Goal: Task Accomplishment & Management: Use online tool/utility

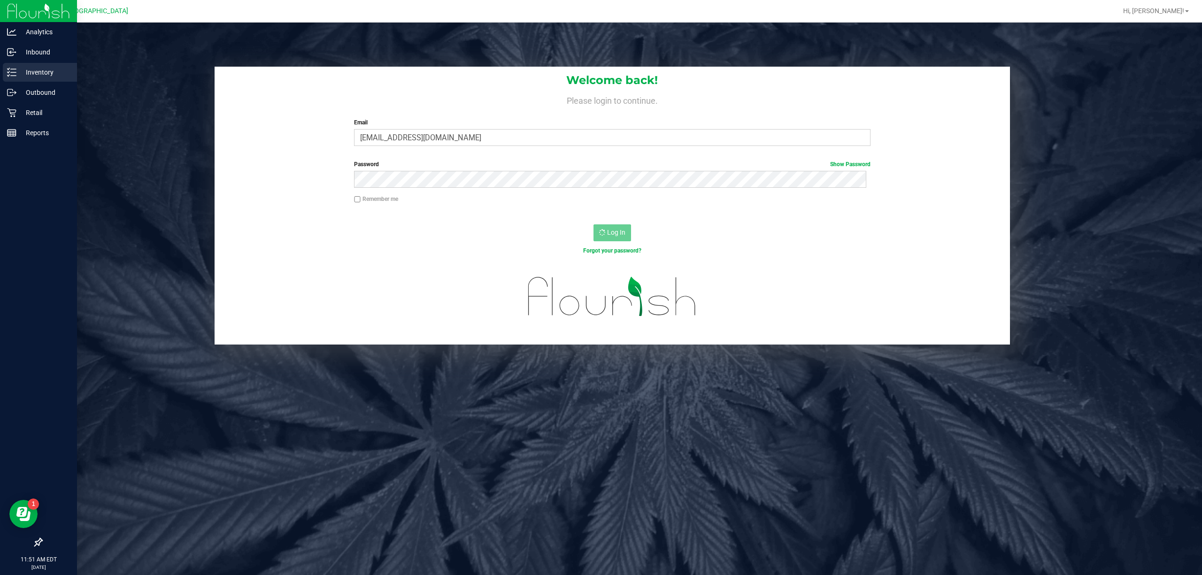
click at [23, 79] on div "Inventory" at bounding box center [40, 72] width 74 height 19
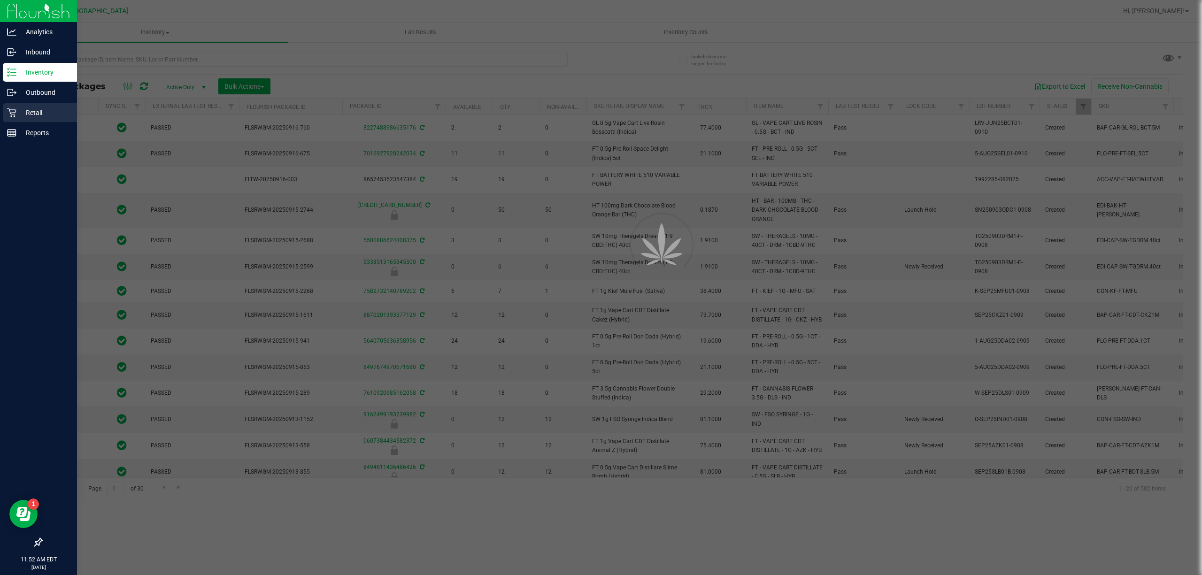
type input "[DATE]"
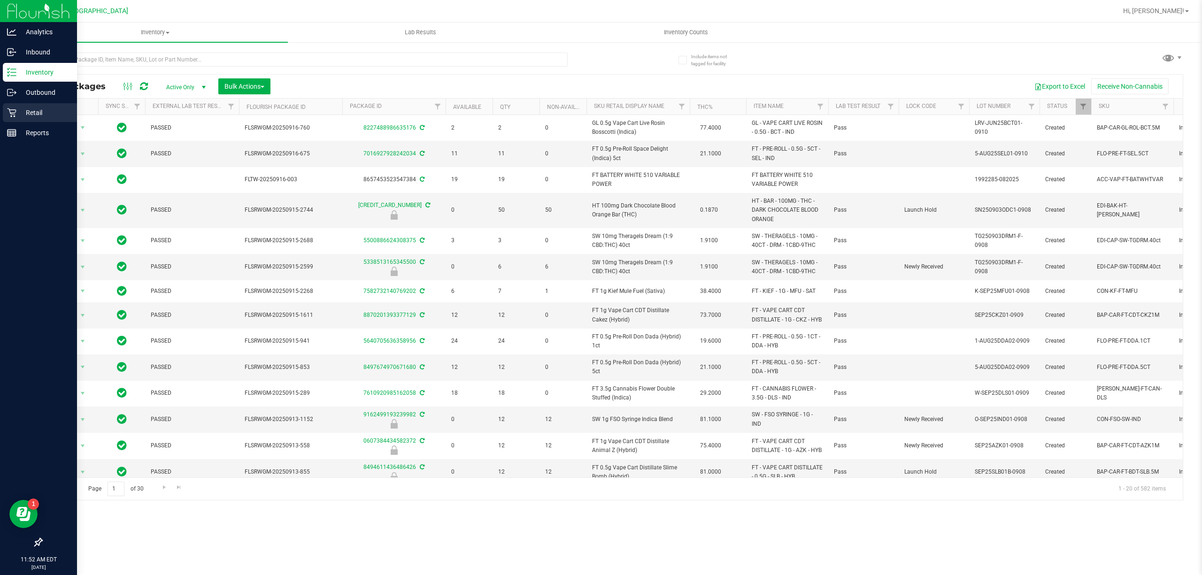
click at [29, 109] on p "Retail" at bounding box center [44, 112] width 56 height 11
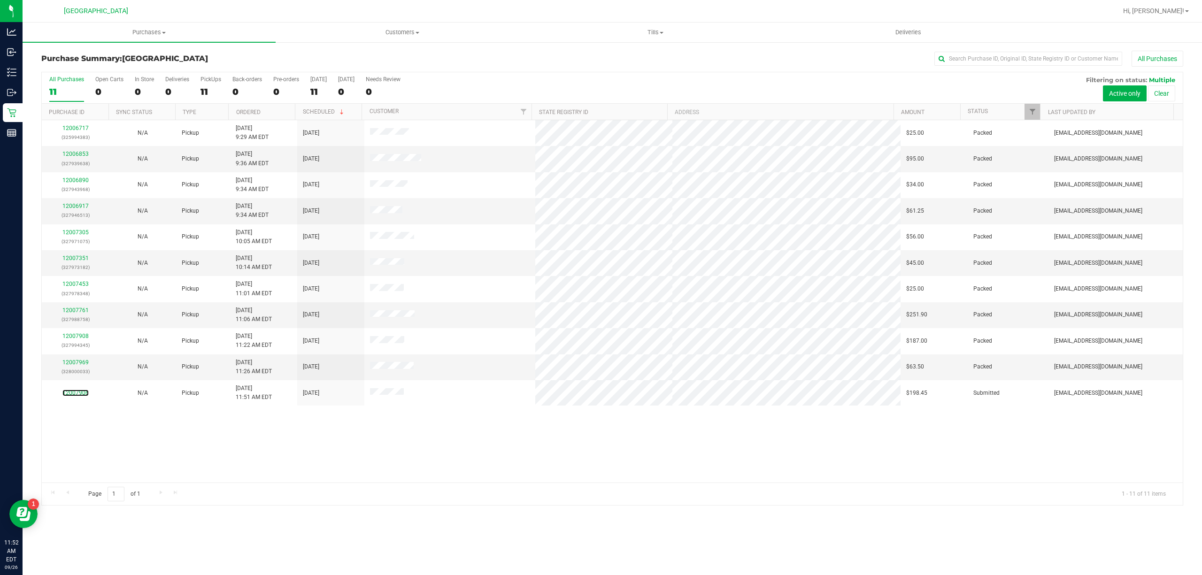
click at [77, 396] on link "12007906" at bounding box center [75, 393] width 26 height 7
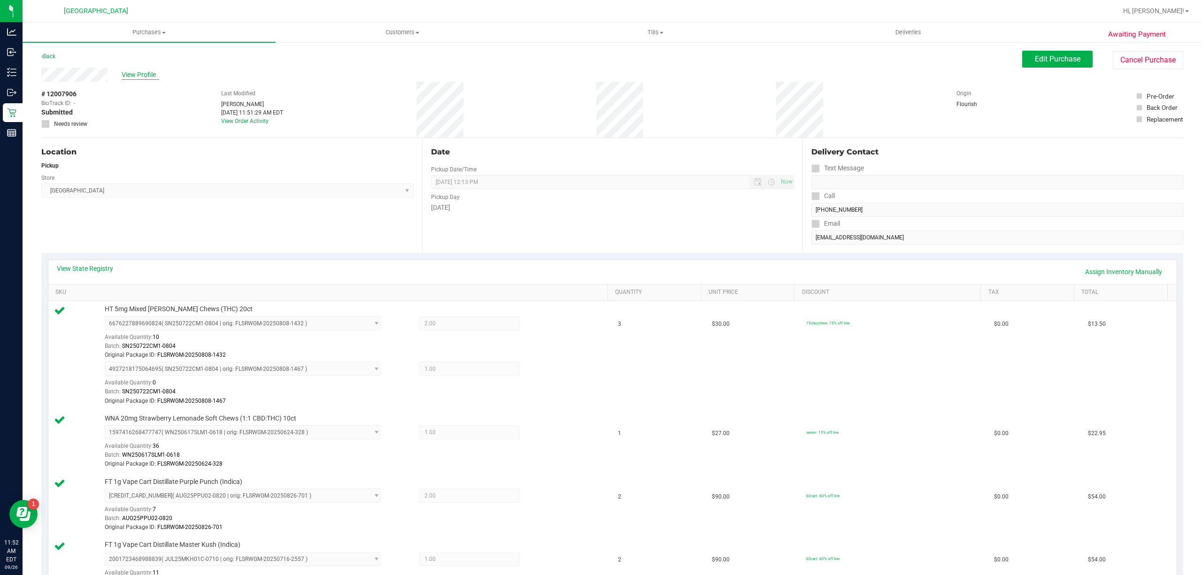
click at [128, 75] on span "View Profile" at bounding box center [141, 75] width 38 height 10
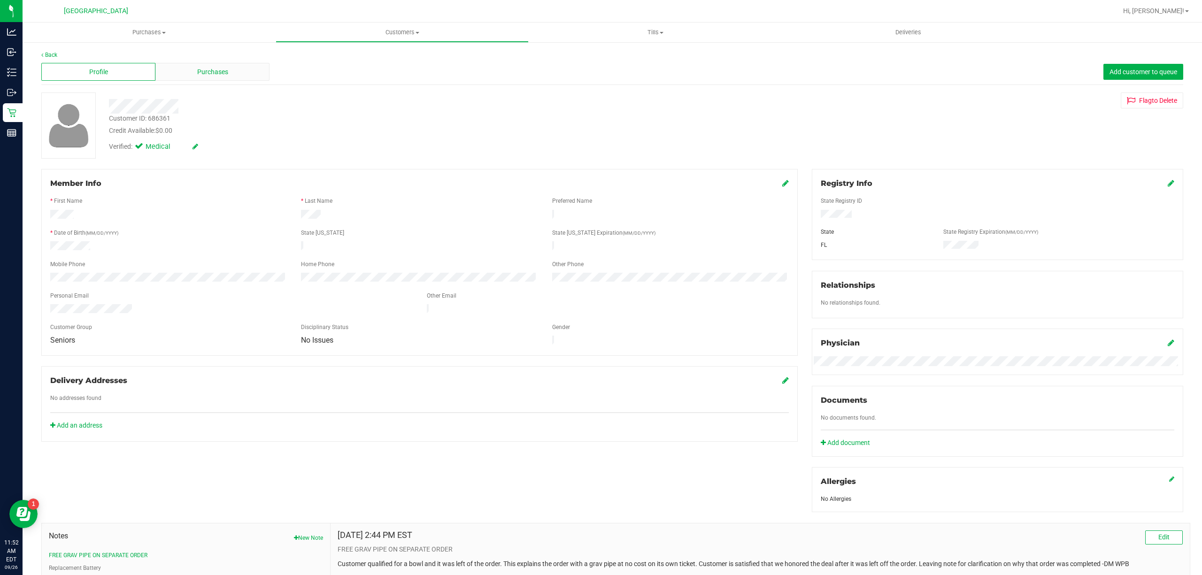
click at [161, 70] on div "Purchases" at bounding box center [212, 72] width 114 height 18
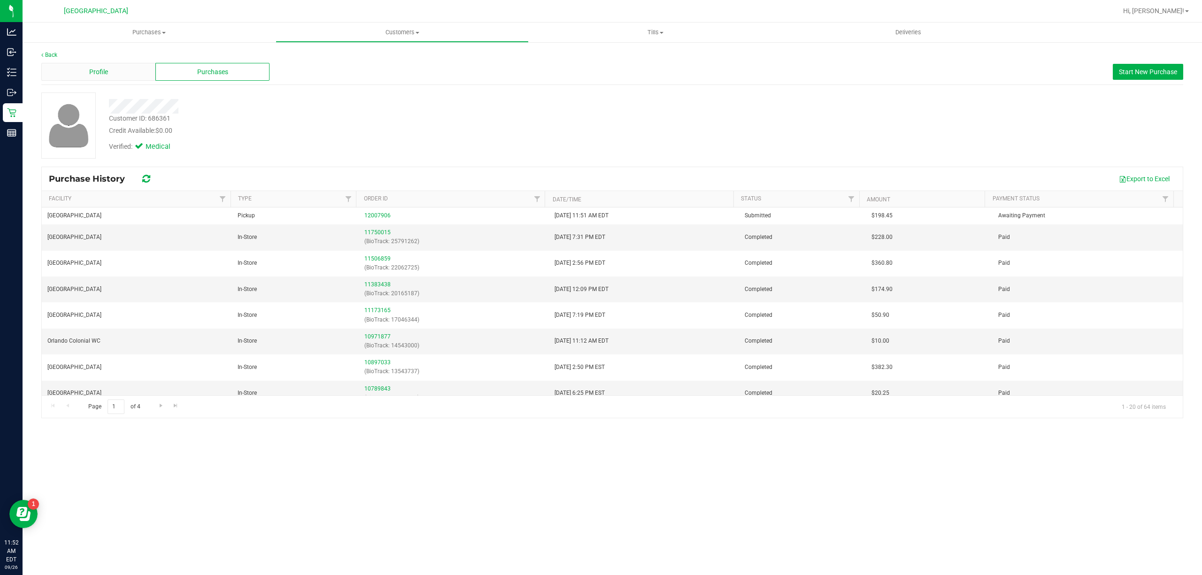
click at [129, 77] on div "Profile" at bounding box center [98, 72] width 114 height 18
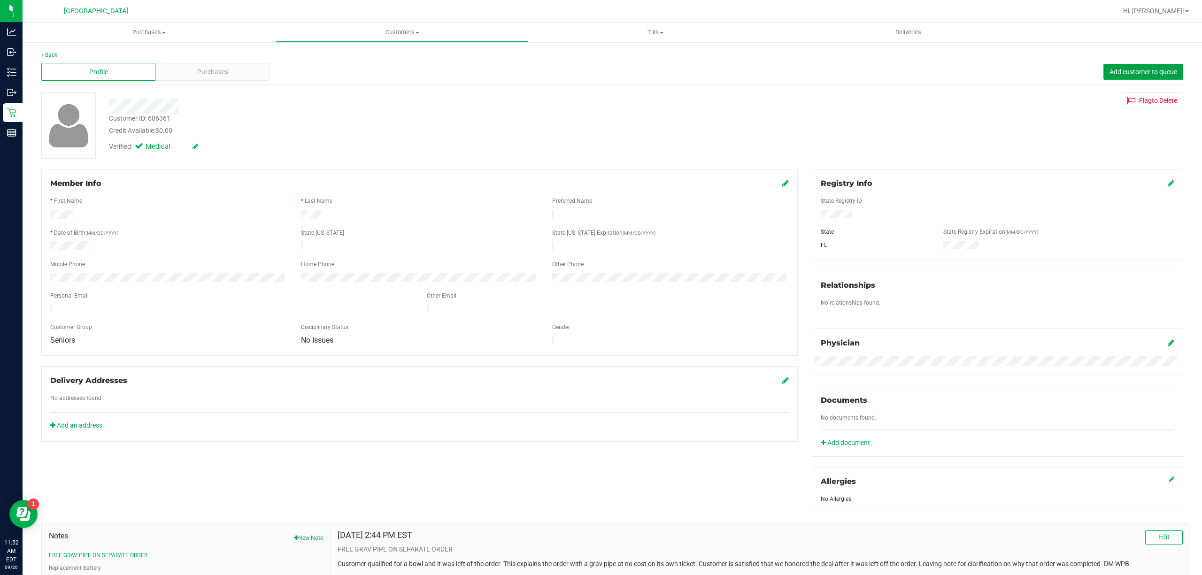
click at [1110, 71] on span "Add customer to queue" at bounding box center [1144, 72] width 68 height 8
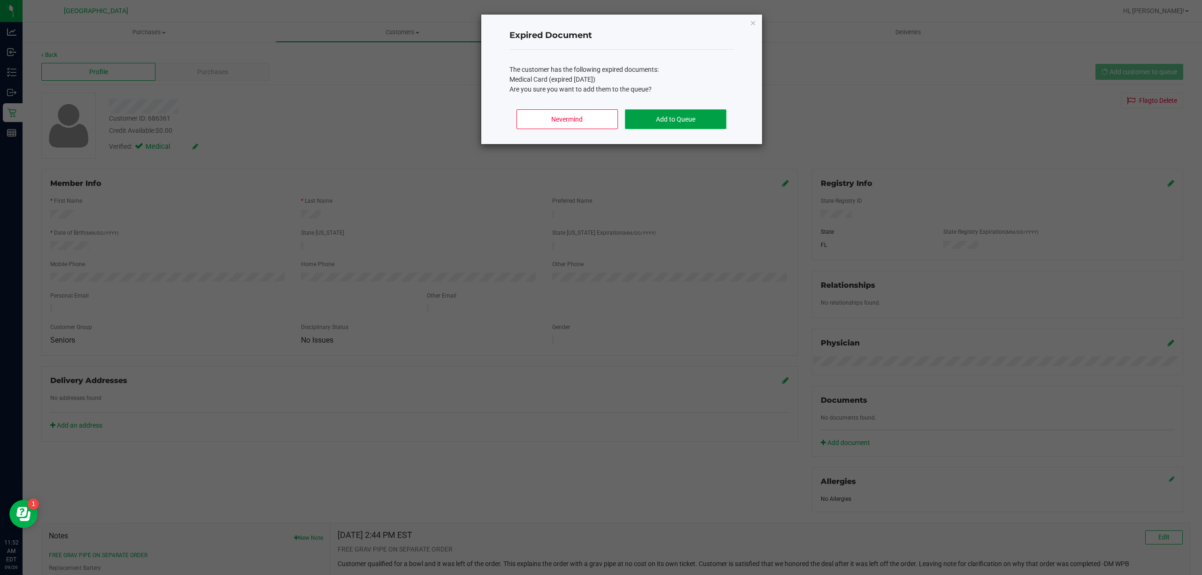
click at [662, 119] on button "Add to Queue" at bounding box center [675, 119] width 101 height 20
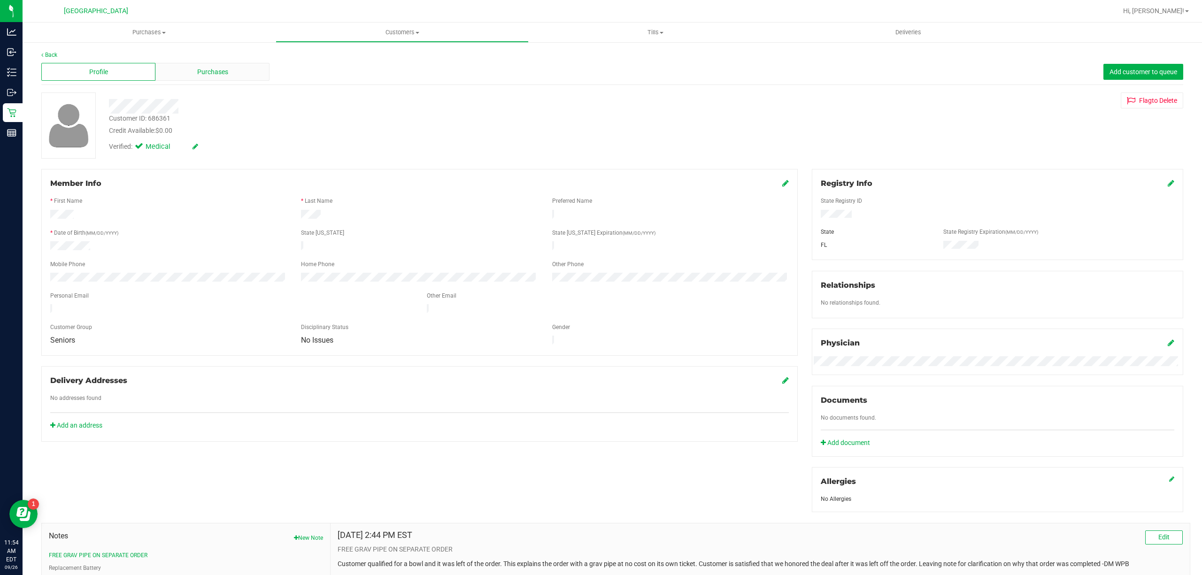
click at [193, 66] on div "Purchases" at bounding box center [212, 72] width 114 height 18
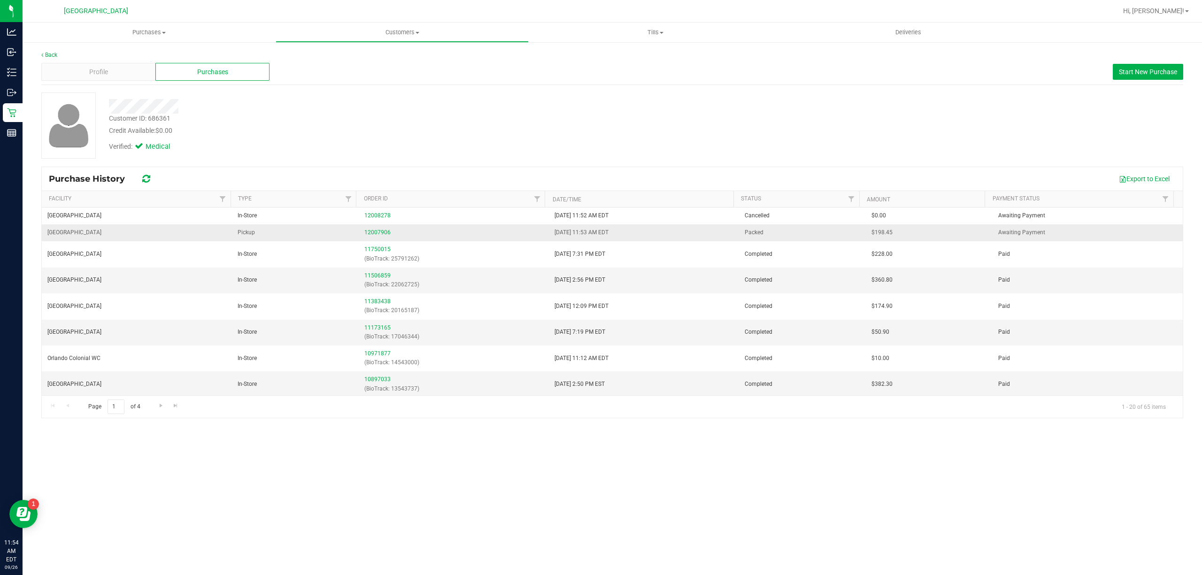
click at [377, 229] on div "12007906" at bounding box center [453, 232] width 179 height 9
click at [376, 232] on link "12007906" at bounding box center [377, 232] width 26 height 7
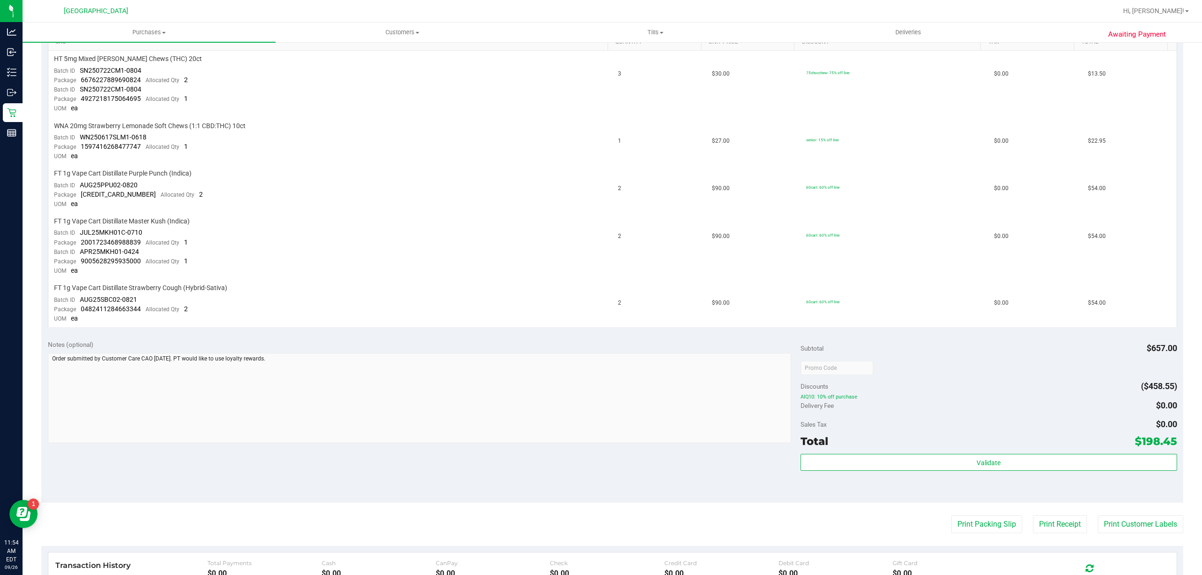
scroll to position [408, 0]
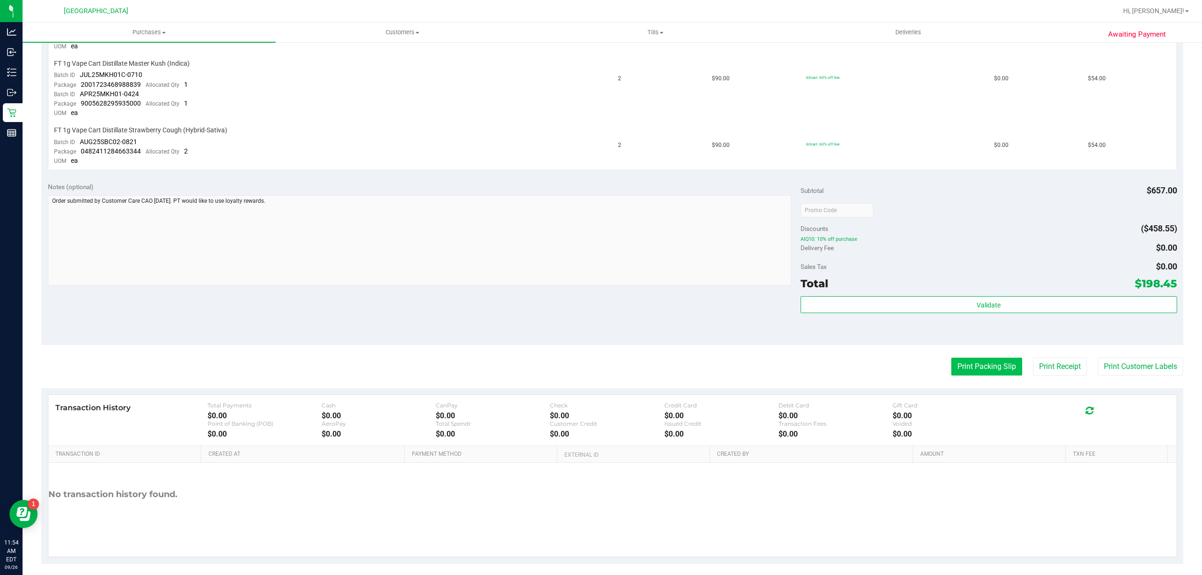
click at [983, 363] on button "Print Packing Slip" at bounding box center [986, 367] width 71 height 18
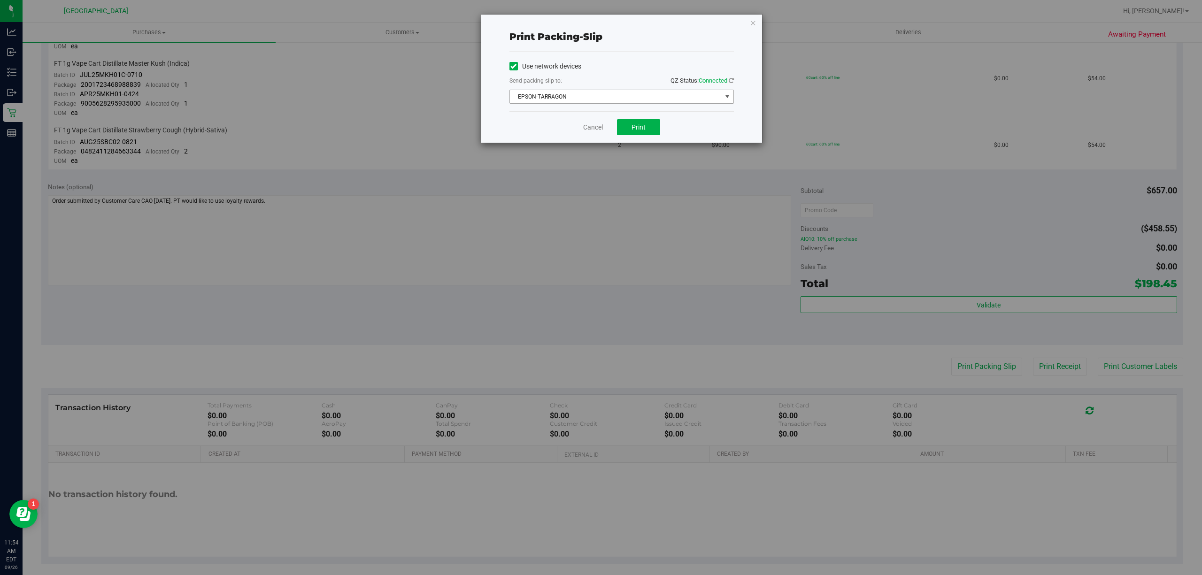
click at [628, 93] on span "EPSON-TARRAGON" at bounding box center [616, 96] width 212 height 13
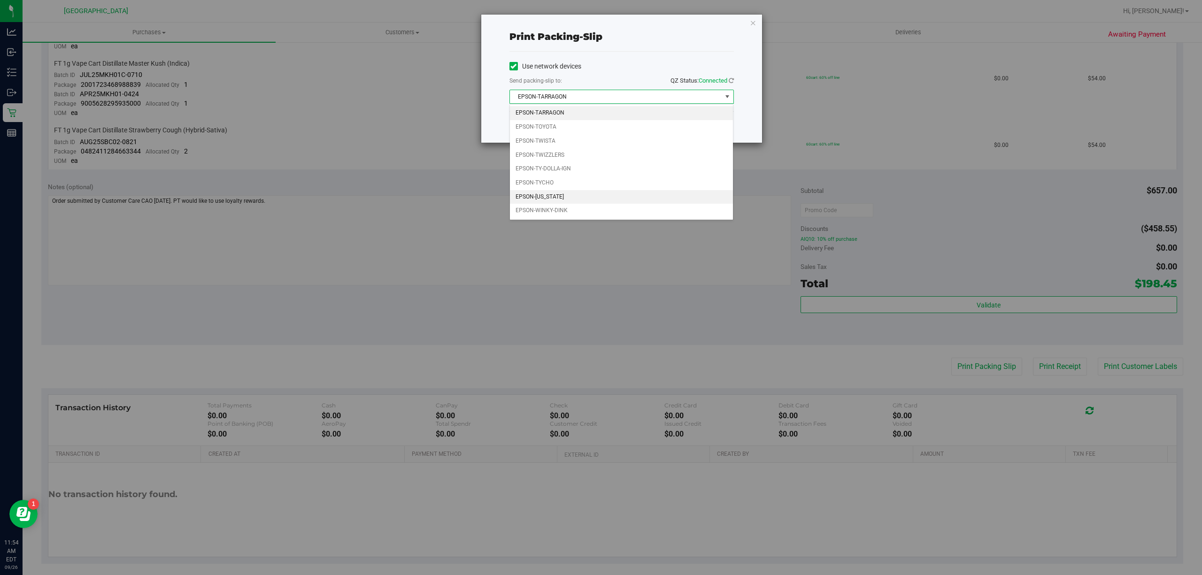
click at [580, 196] on li "EPSON-UTAH" at bounding box center [621, 197] width 223 height 14
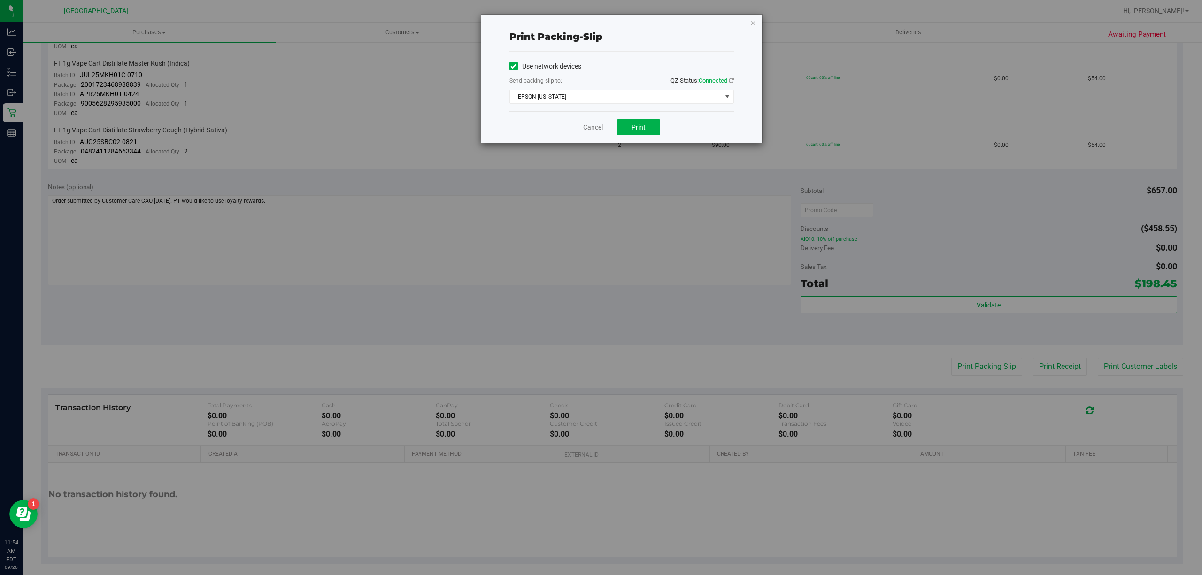
click at [639, 117] on div "Cancel Print" at bounding box center [622, 126] width 224 height 31
click at [639, 120] on button "Print" at bounding box center [638, 127] width 43 height 16
click at [593, 103] on span "EPSON-UTAH" at bounding box center [616, 96] width 212 height 13
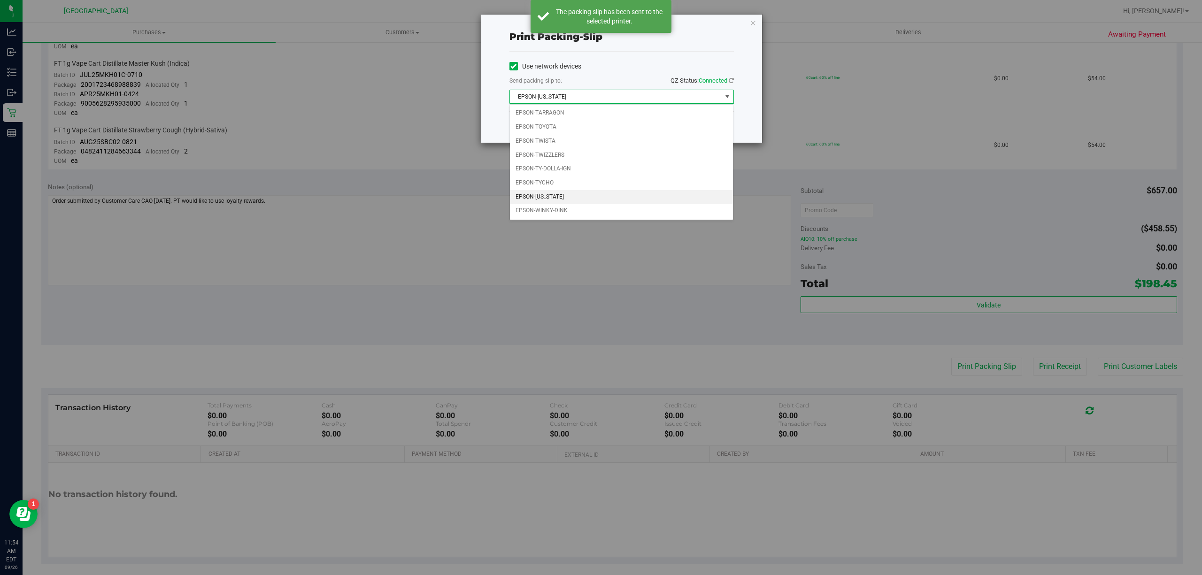
click at [748, 65] on div "Print packing-slip Use network devices Send packing-slip to: QZ Status: Connect…" at bounding box center [621, 79] width 281 height 128
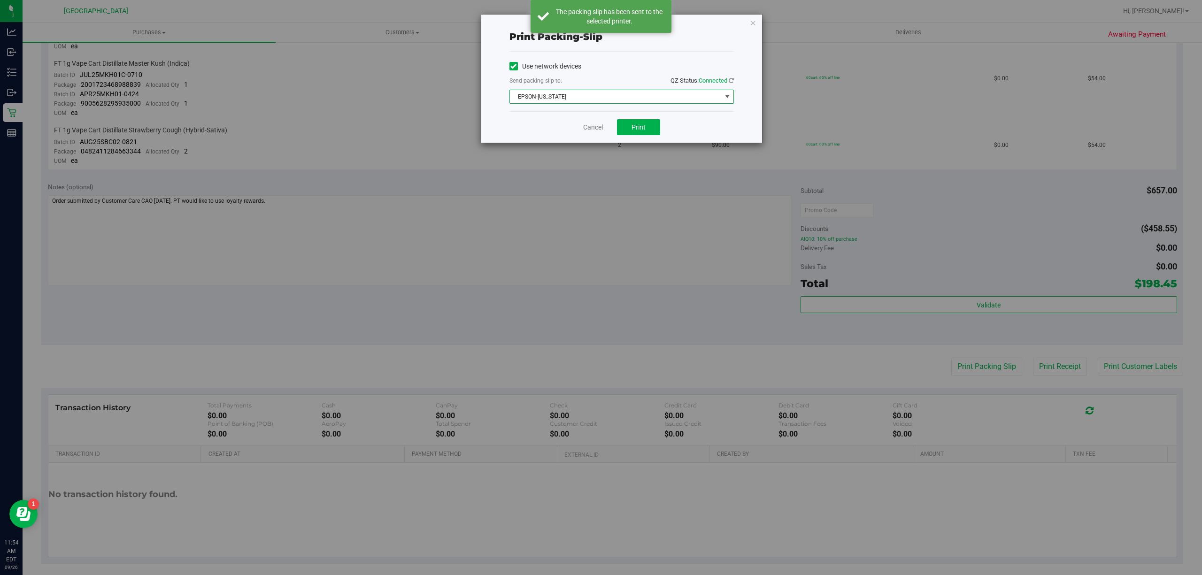
click at [606, 103] on span "EPSON-UTAH" at bounding box center [616, 96] width 212 height 13
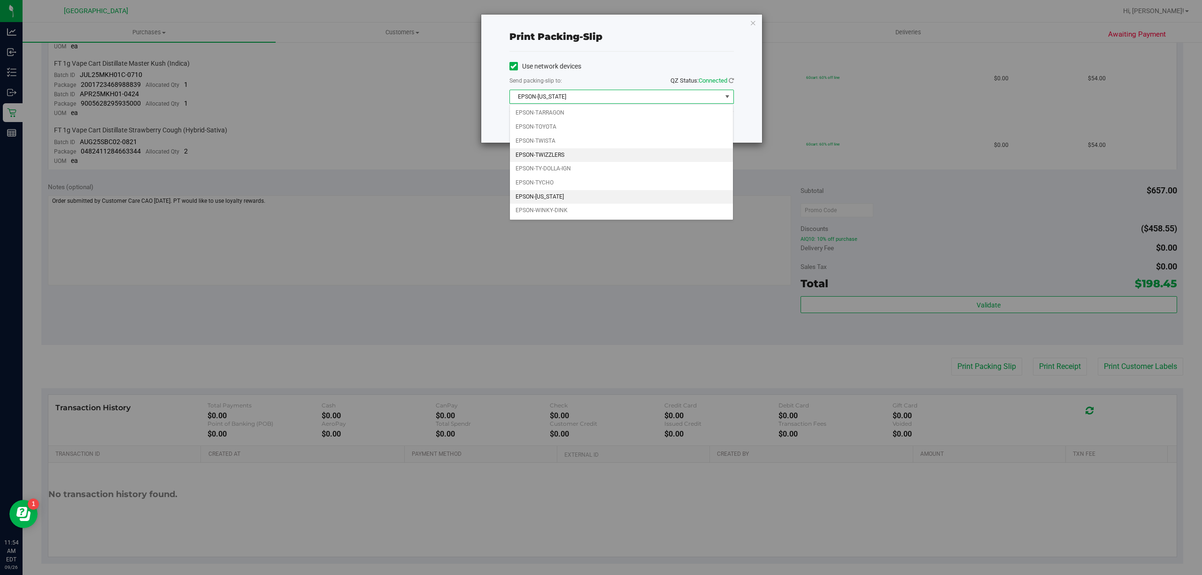
click at [581, 153] on li "EPSON-TWIZZLERS" at bounding box center [621, 155] width 223 height 14
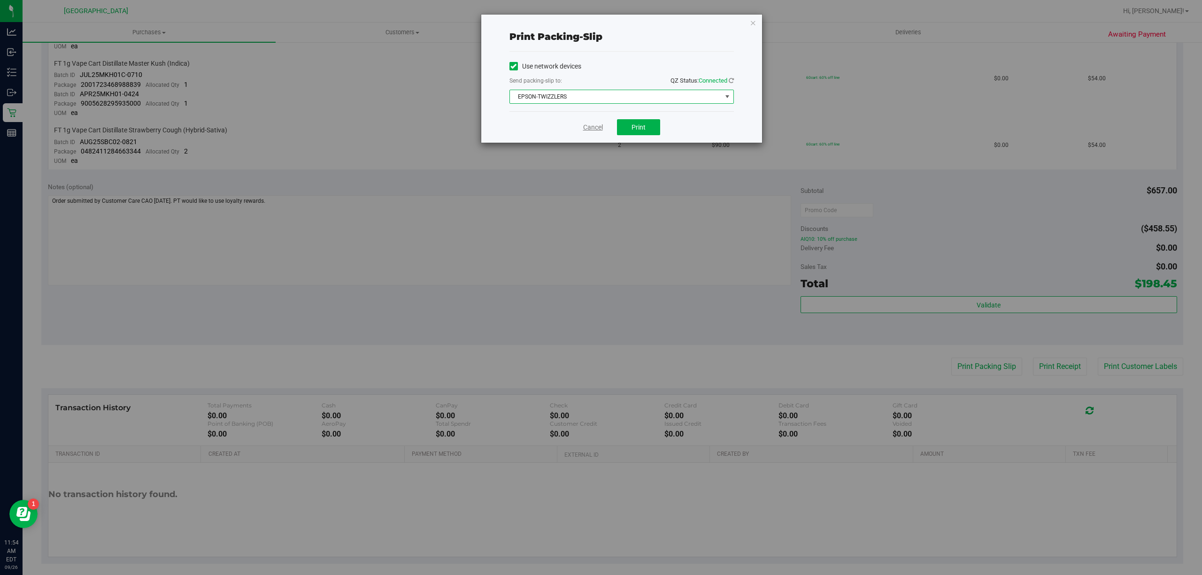
click at [594, 131] on link "Cancel" at bounding box center [593, 128] width 20 height 10
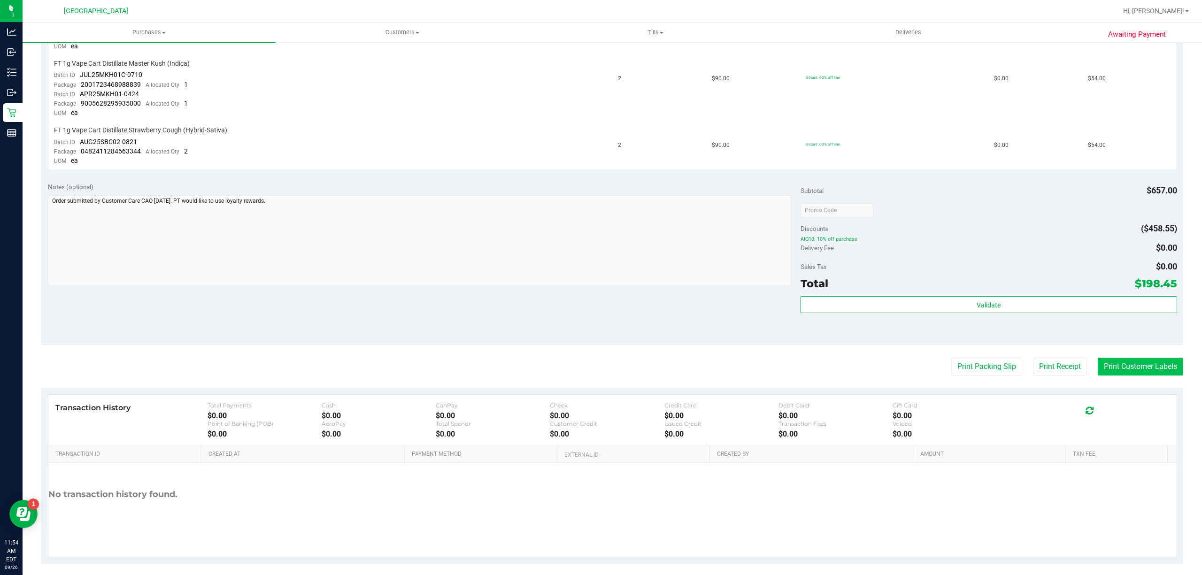
click at [1105, 358] on button "Print Customer Labels" at bounding box center [1140, 367] width 85 height 18
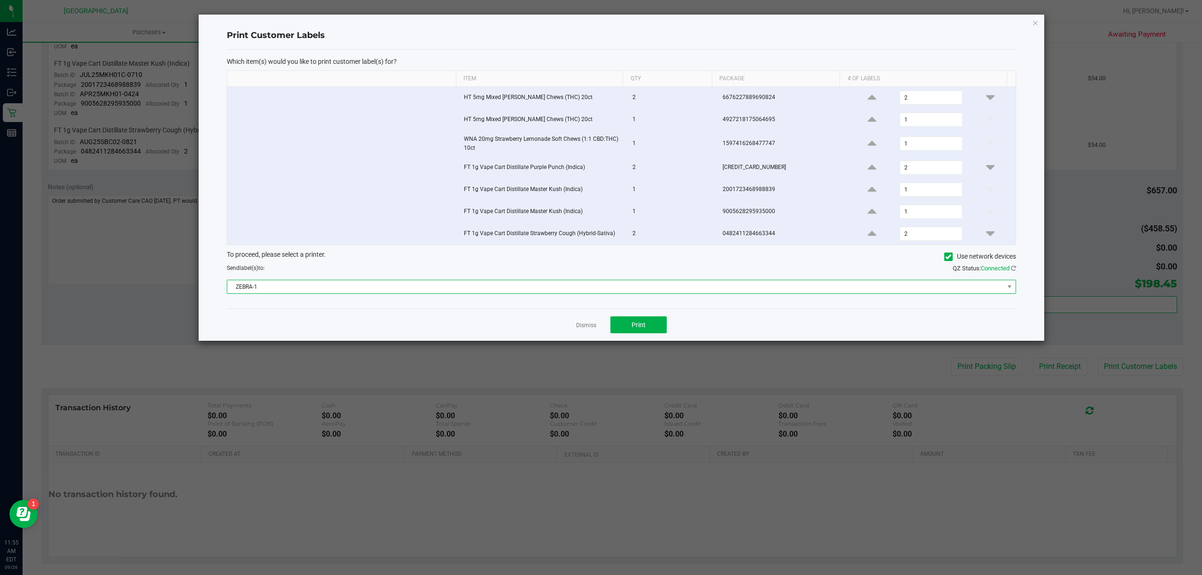
click at [605, 289] on span "ZEBRA-1" at bounding box center [615, 286] width 777 height 13
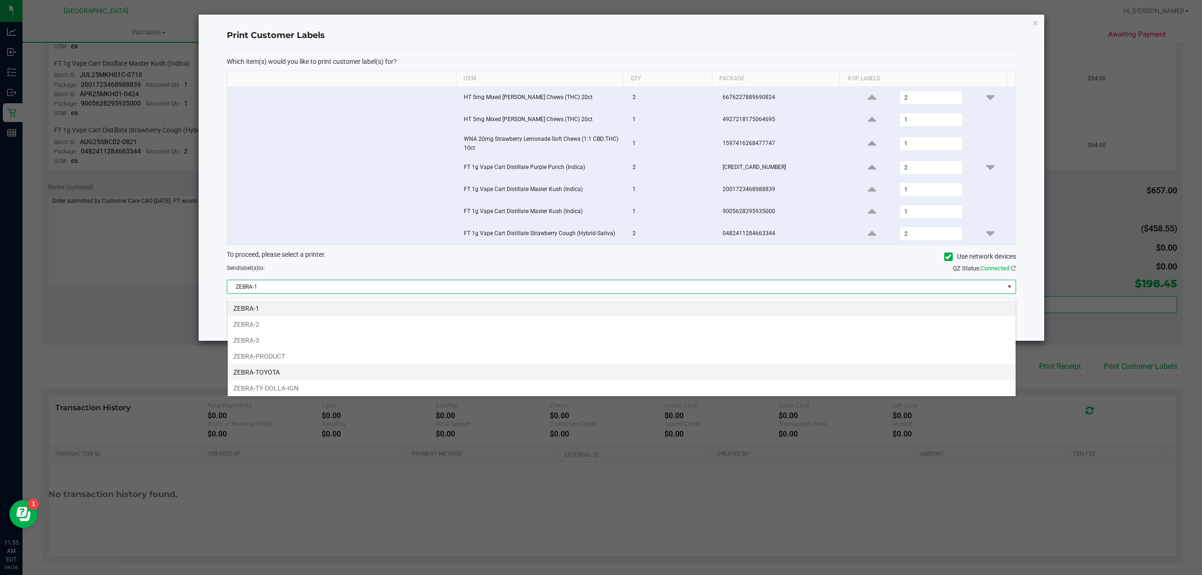
scroll to position [20, 0]
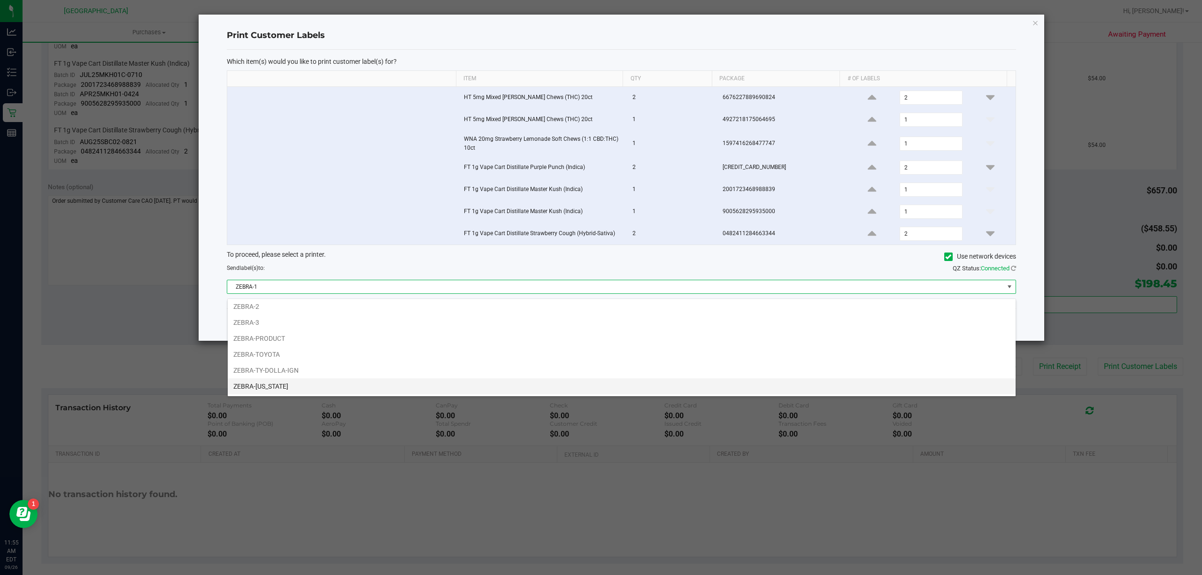
click at [463, 380] on li "ZEBRA-UTAH" at bounding box center [622, 386] width 788 height 16
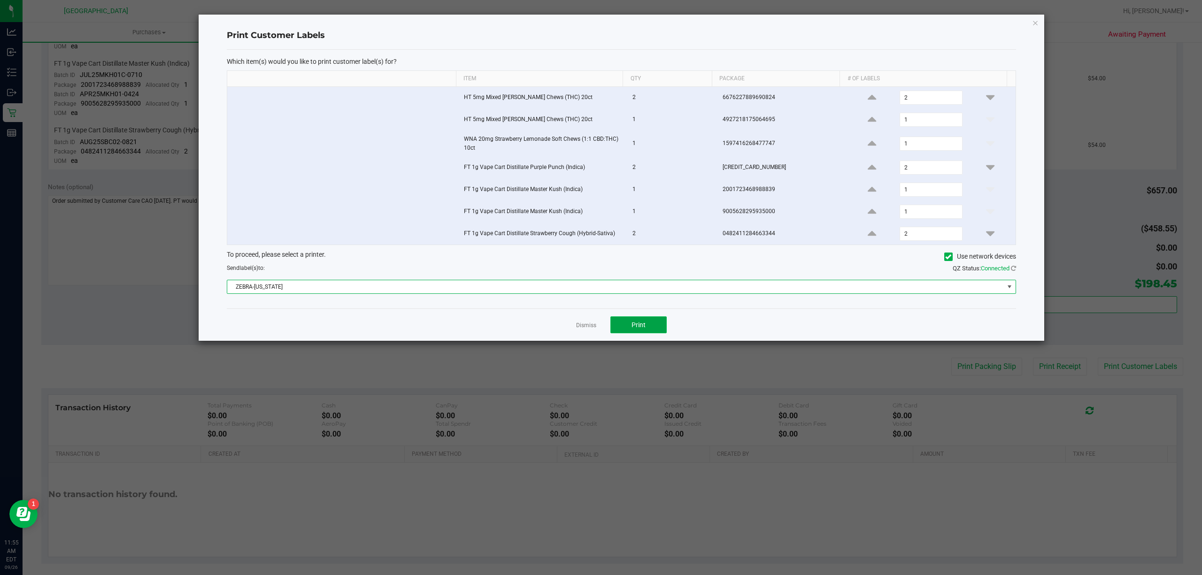
click at [637, 333] on button "Print" at bounding box center [638, 325] width 56 height 17
click at [583, 330] on link "Dismiss" at bounding box center [586, 326] width 20 height 8
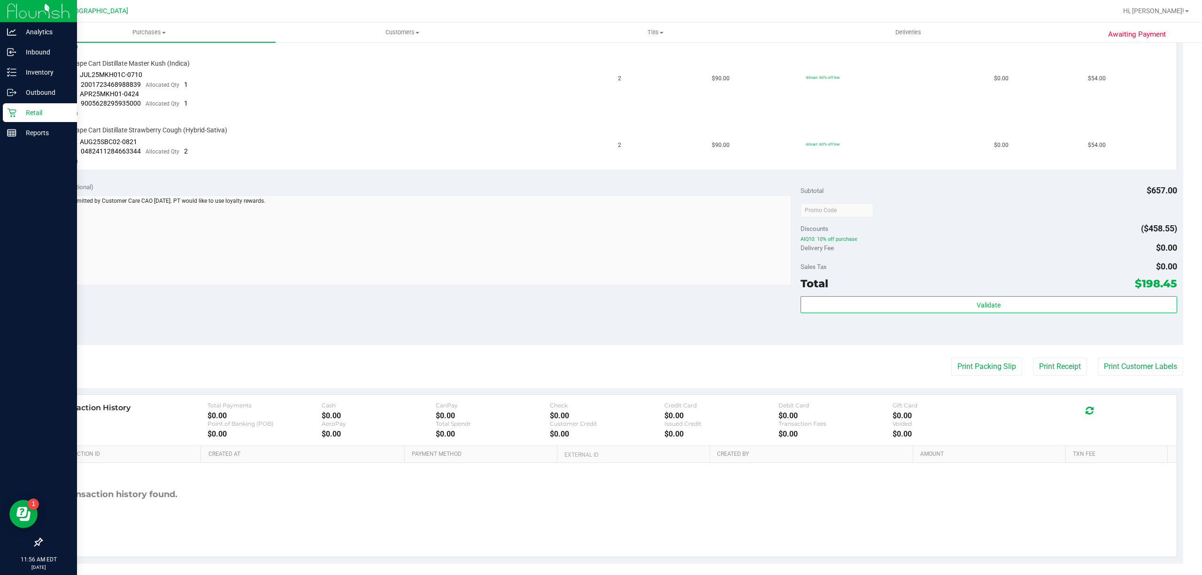
click at [7, 115] on icon at bounding box center [11, 112] width 9 height 9
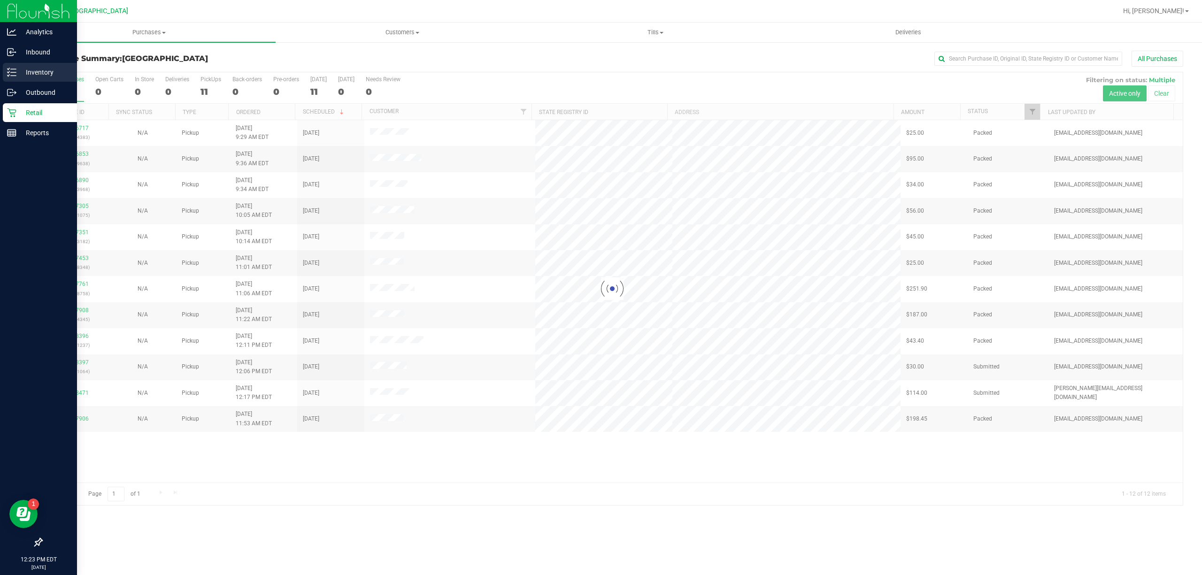
click at [53, 70] on p "Inventory" at bounding box center [44, 72] width 56 height 11
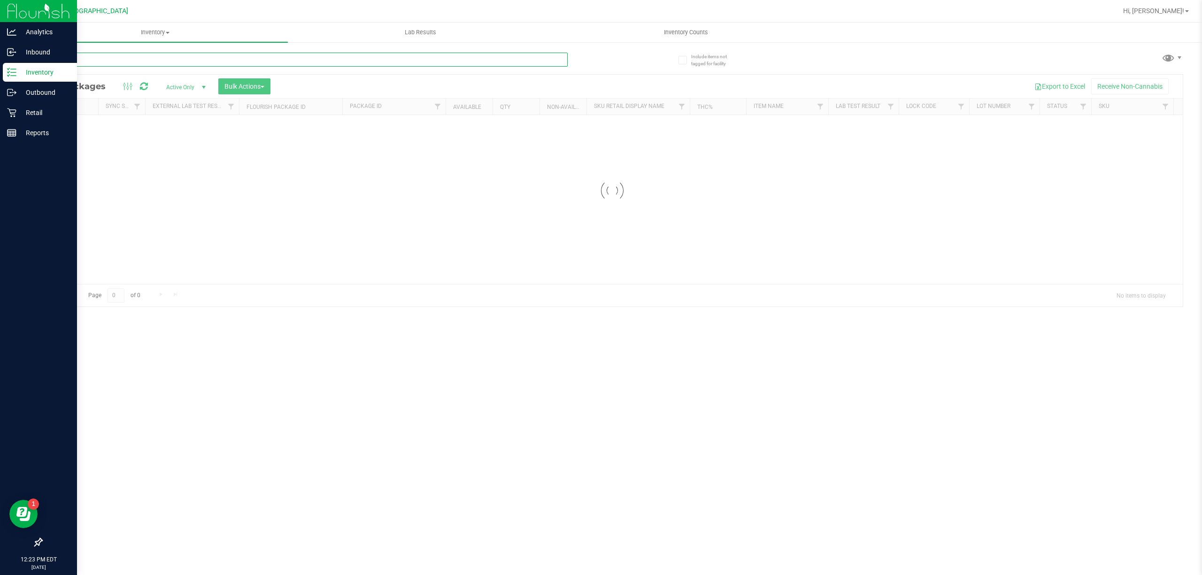
click at [239, 60] on input "text" at bounding box center [304, 60] width 526 height 14
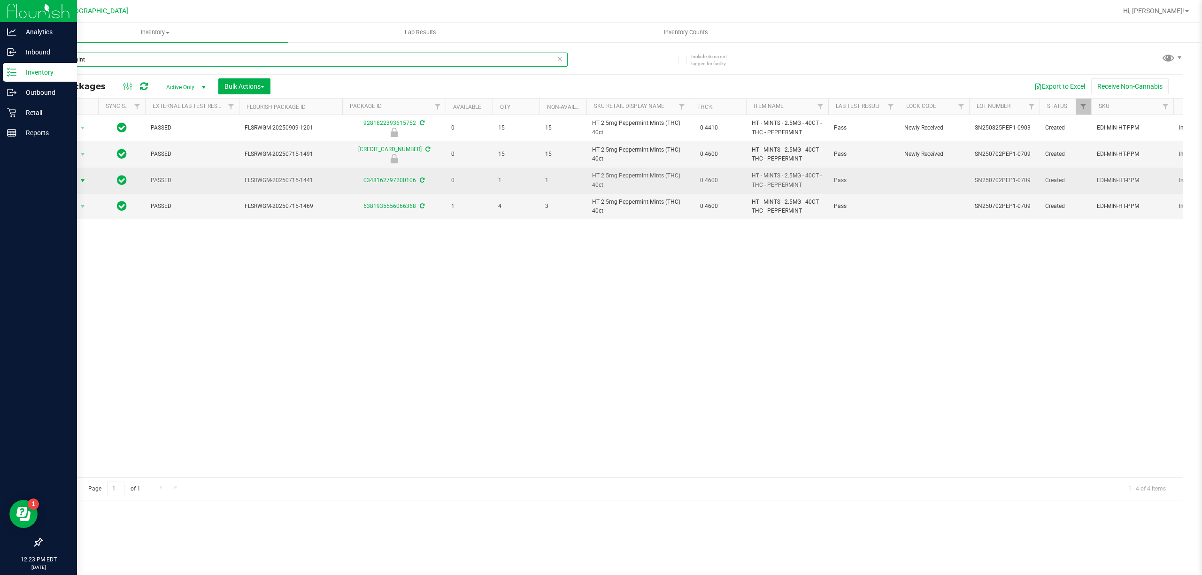
type input "peppermint"
click at [84, 183] on span "select" at bounding box center [83, 181] width 8 height 8
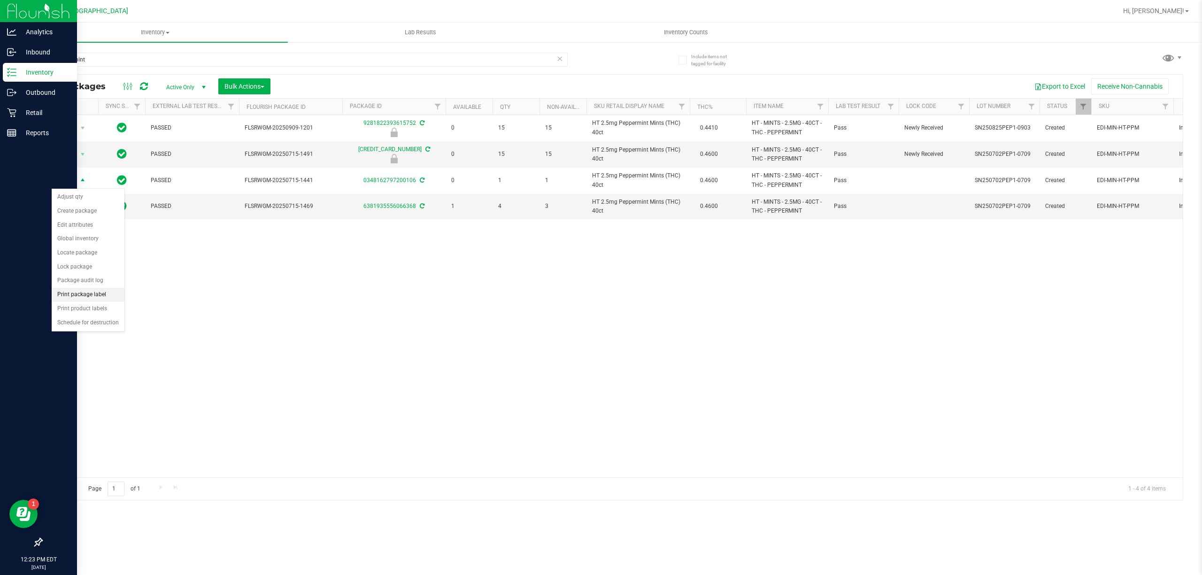
click at [86, 301] on li "Print package label" at bounding box center [88, 295] width 73 height 14
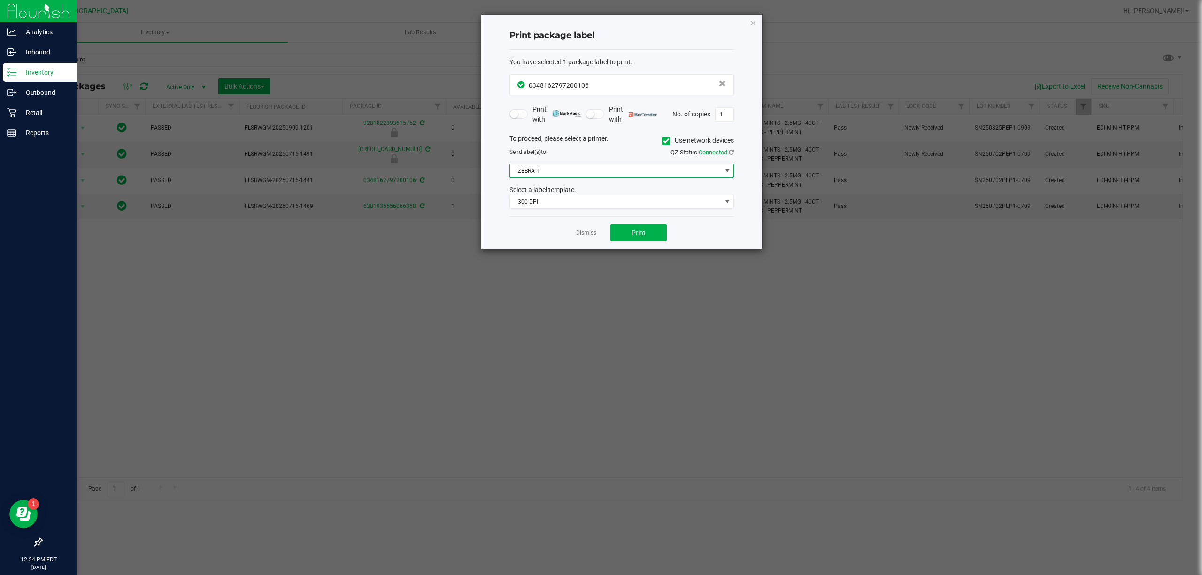
click at [656, 175] on span "ZEBRA-1" at bounding box center [616, 170] width 212 height 13
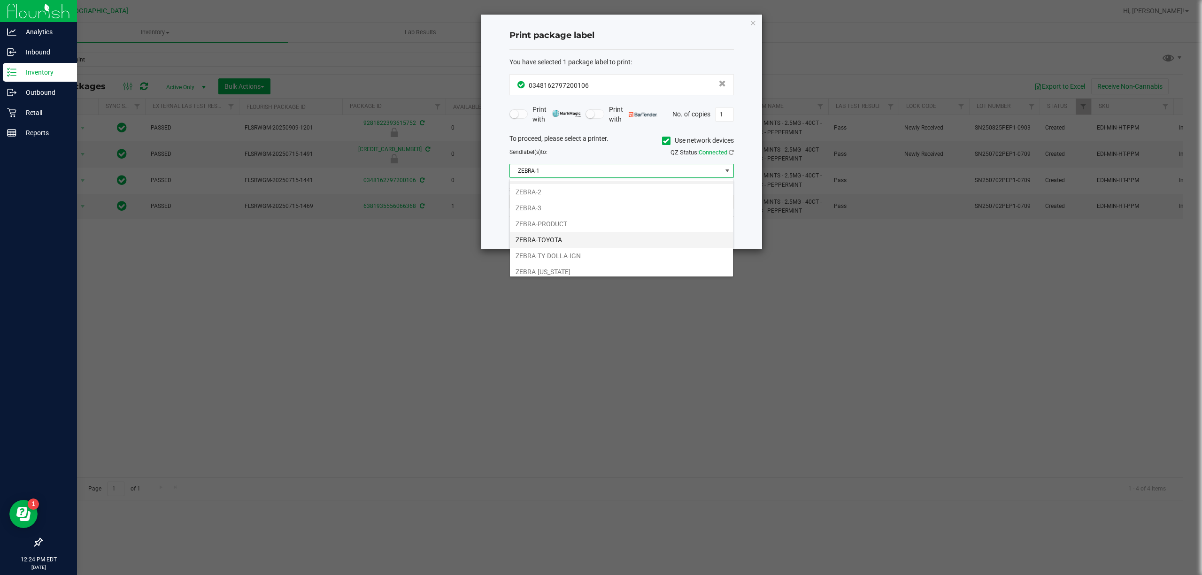
scroll to position [20, 0]
click at [598, 266] on li "ZEBRA-UTAH" at bounding box center [621, 267] width 223 height 16
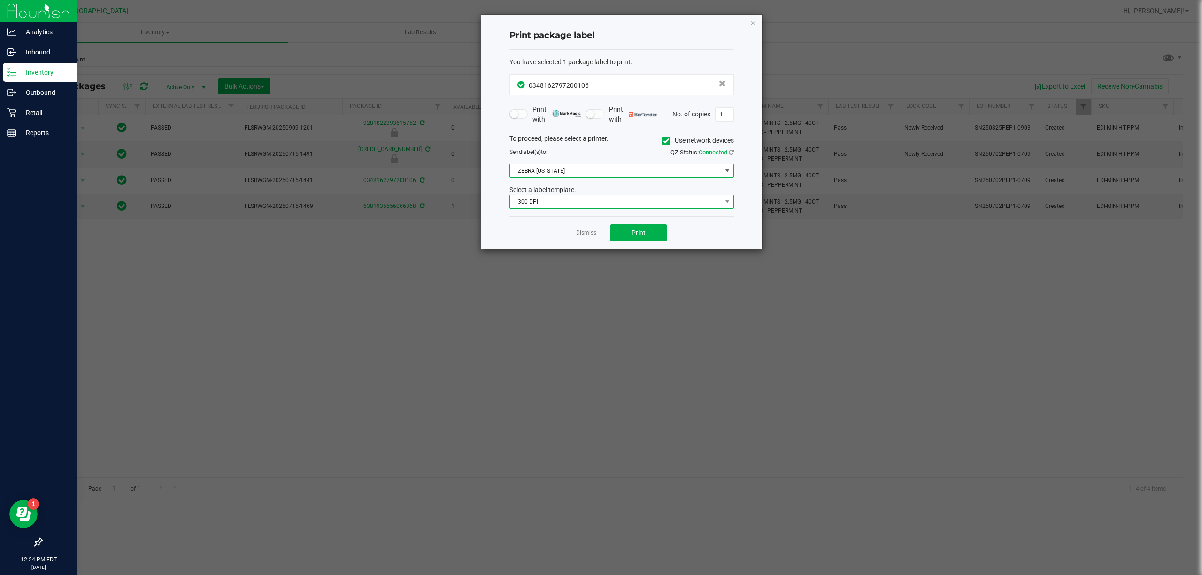
click at [632, 201] on span "300 DPI" at bounding box center [616, 201] width 212 height 13
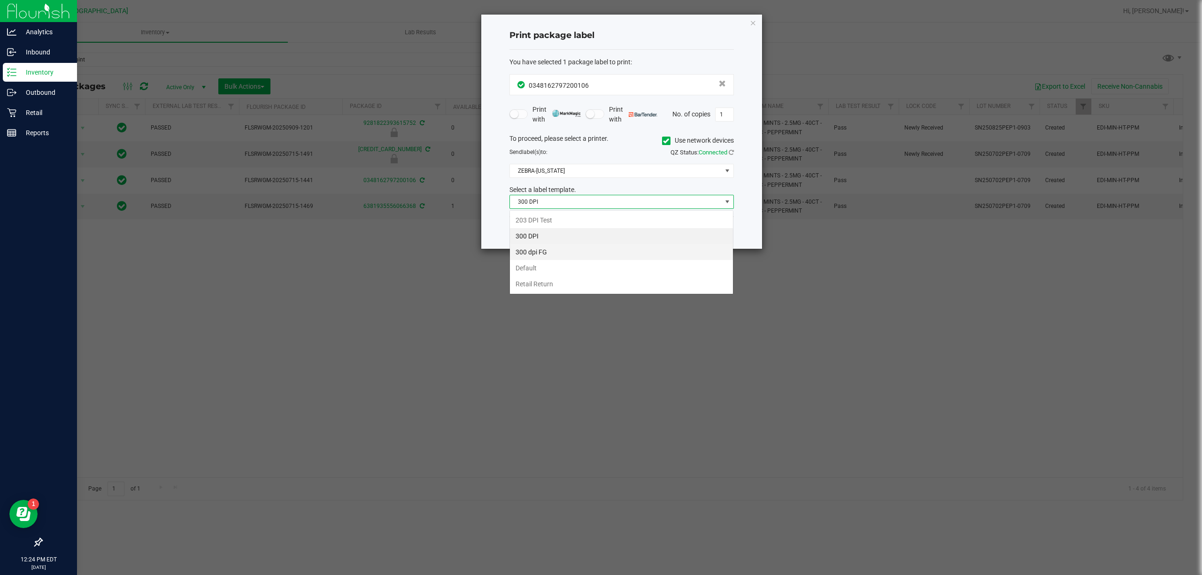
scroll to position [14, 224]
click at [600, 286] on li "Retail Return" at bounding box center [621, 284] width 223 height 16
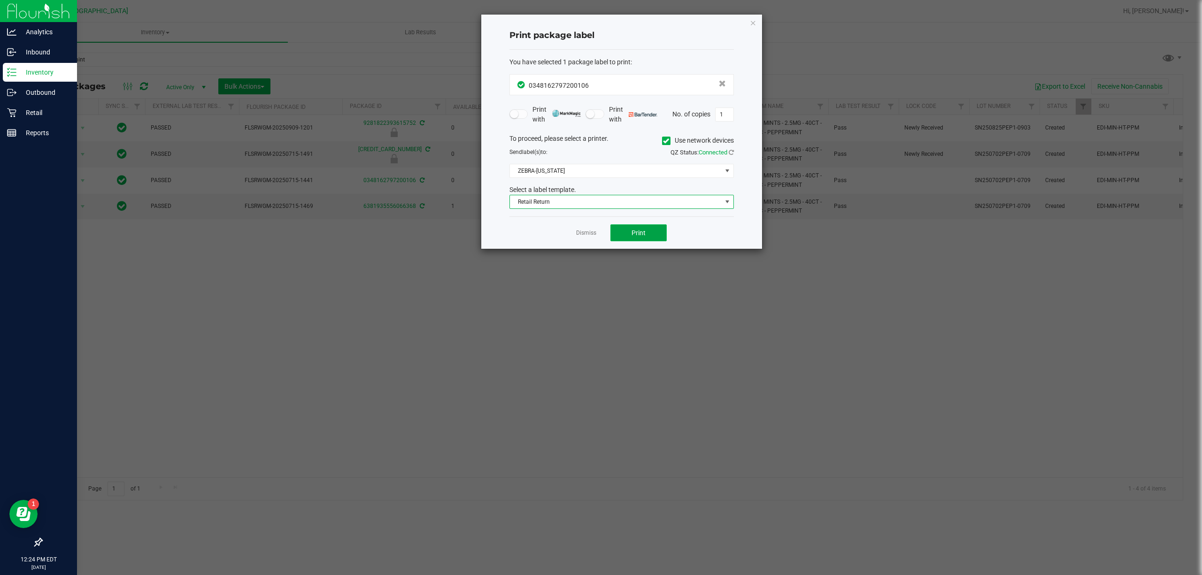
click at [641, 227] on button "Print" at bounding box center [638, 232] width 56 height 17
click at [581, 237] on link "Dismiss" at bounding box center [586, 233] width 20 height 8
